Goal: Task Accomplishment & Management: Use online tool/utility

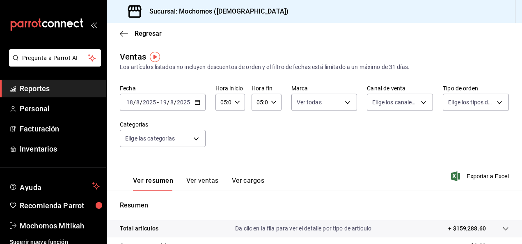
click at [62, 90] on span "Reportes" at bounding box center [60, 88] width 80 height 11
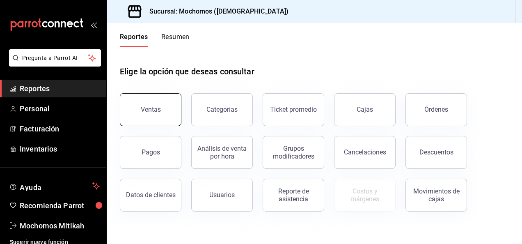
click at [149, 111] on div "Ventas" at bounding box center [151, 109] width 20 height 8
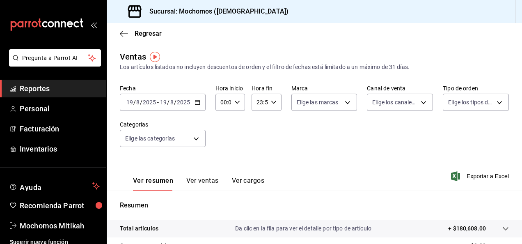
click at [198, 105] on icon "button" at bounding box center [197, 102] width 6 height 6
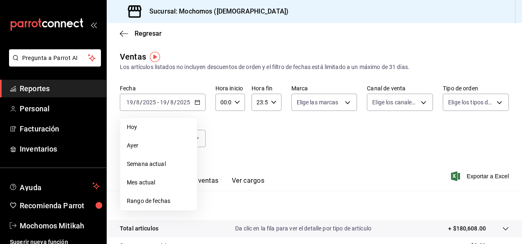
click at [171, 203] on span "Rango de fechas" at bounding box center [159, 201] width 64 height 9
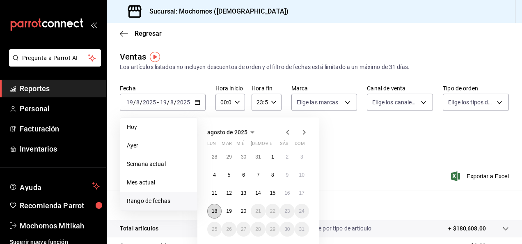
click at [215, 210] on abbr "18" at bounding box center [214, 211] width 5 height 6
click at [242, 213] on button "20" at bounding box center [243, 210] width 14 height 15
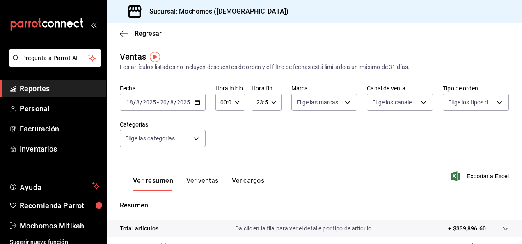
click at [236, 101] on icon "button" at bounding box center [237, 102] width 6 height 6
click at [221, 143] on span "01" at bounding box center [222, 142] width 2 height 7
type input "01:00"
click at [220, 143] on button "05" at bounding box center [221, 139] width 11 height 16
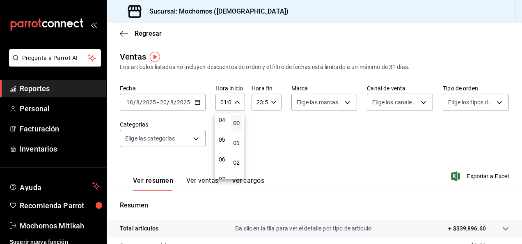
type input "05:00"
click at [268, 103] on div at bounding box center [261, 122] width 522 height 244
click at [271, 103] on \(Stroke\) "button" at bounding box center [273, 102] width 5 height 3
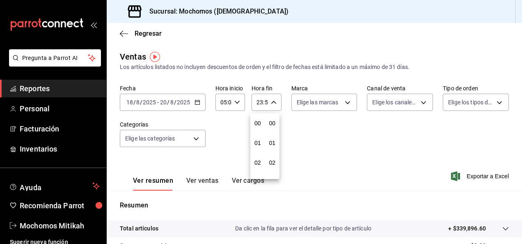
scroll to position [1116, 0]
click at [257, 129] on span "21" at bounding box center [258, 129] width 2 height 7
type input "21:59"
click at [258, 139] on span "05" at bounding box center [258, 139] width 2 height 7
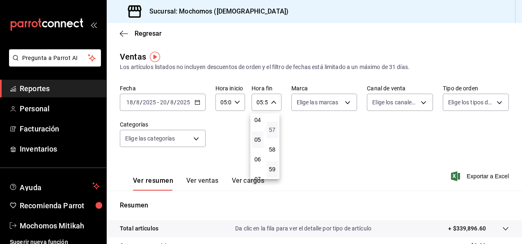
click at [273, 128] on span "57" at bounding box center [273, 129] width 2 height 7
type input "05:57"
click at [273, 123] on span "00" at bounding box center [273, 123] width 2 height 7
type input "05:00"
click at [338, 139] on div at bounding box center [261, 122] width 522 height 244
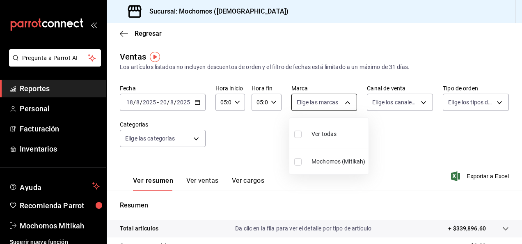
click at [345, 102] on body "Pregunta a Parrot AI Reportes Personal Facturación Inventarios Ayuda Recomienda…" at bounding box center [261, 122] width 522 height 244
click at [300, 160] on input "checkbox" at bounding box center [297, 161] width 7 height 7
checkbox input "true"
type input "d0e5f648-281b-433d-bf08-9501e0541b8c"
checkbox input "true"
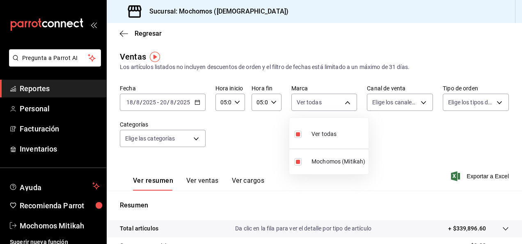
click at [412, 134] on div at bounding box center [261, 122] width 522 height 244
click at [419, 137] on div "Fecha [DATE] [DATE] - [DATE] [DATE] Hora inicio 05:00 Hora inicio Hora fin 05:0…" at bounding box center [314, 121] width 389 height 72
click at [463, 175] on span "Exportar a Excel" at bounding box center [481, 176] width 56 height 10
